Goal: Navigation & Orientation: Find specific page/section

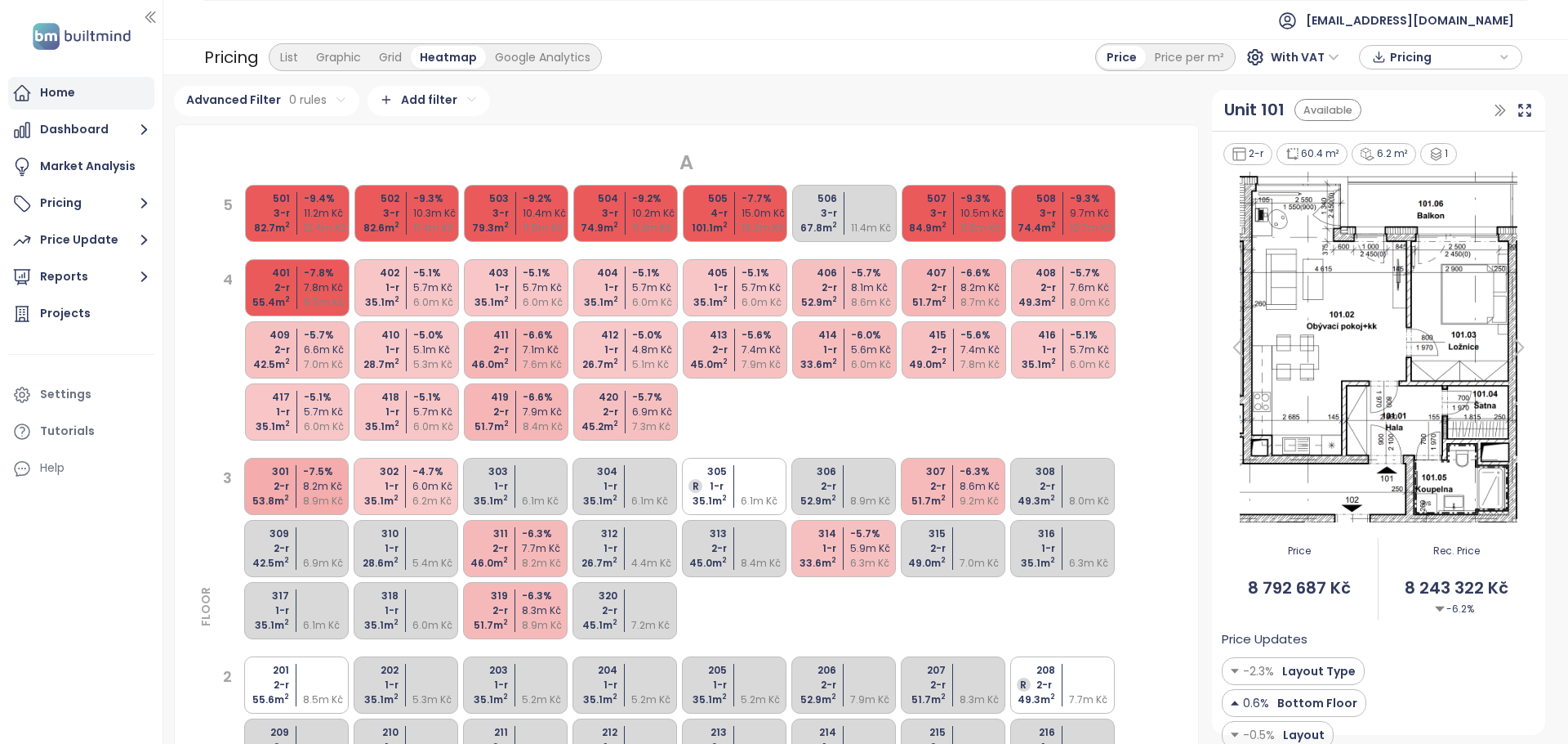
click at [63, 96] on div "Home" at bounding box center [57, 92] width 35 height 21
